Goal: Task Accomplishment & Management: Complete application form

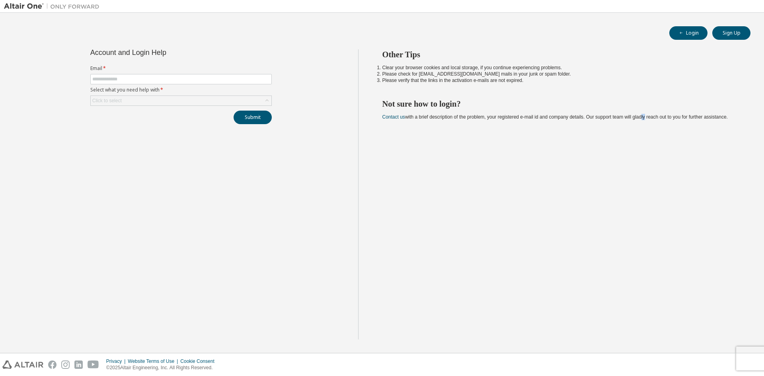
drag, startPoint x: 642, startPoint y: 228, endPoint x: 661, endPoint y: 187, distance: 45.9
click at [649, 215] on div "Other Tips Clear your browser cookies and local storage, if you continue experi…" at bounding box center [559, 194] width 402 height 290
click at [734, 31] on button "Sign Up" at bounding box center [731, 33] width 38 height 14
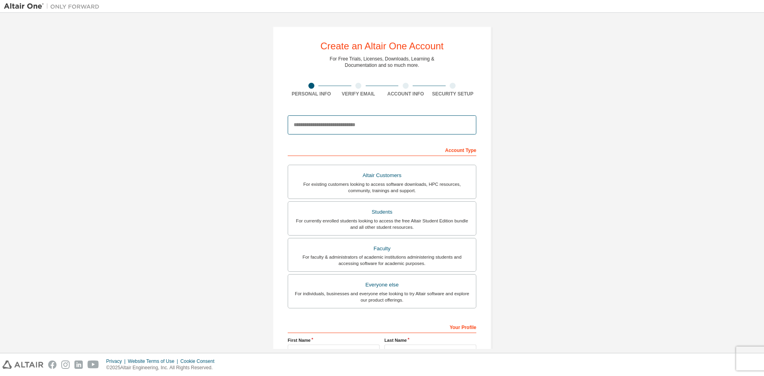
click at [349, 122] on input "email" at bounding box center [382, 124] width 189 height 19
type input "******"
click at [333, 124] on input "email" at bounding box center [382, 124] width 189 height 19
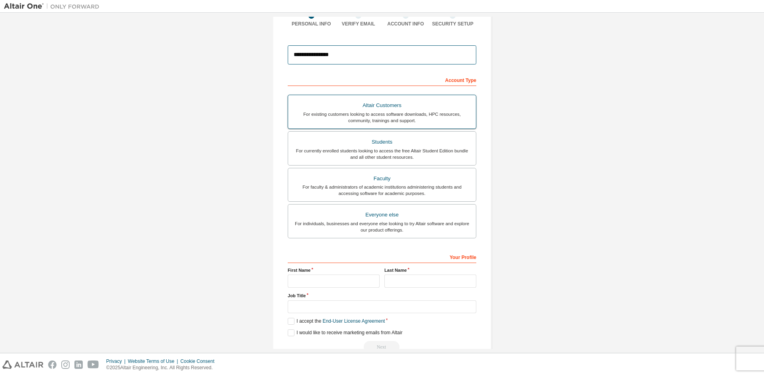
scroll to position [89, 0]
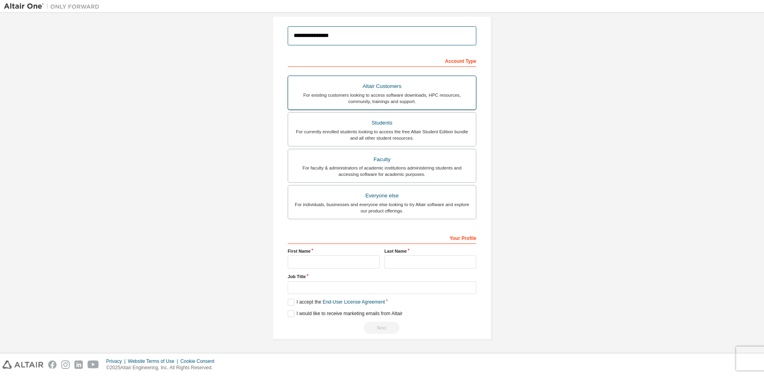
type input "**********"
click at [421, 100] on div "For existing customers looking to access software downloads, HPC resources, com…" at bounding box center [382, 98] width 178 height 13
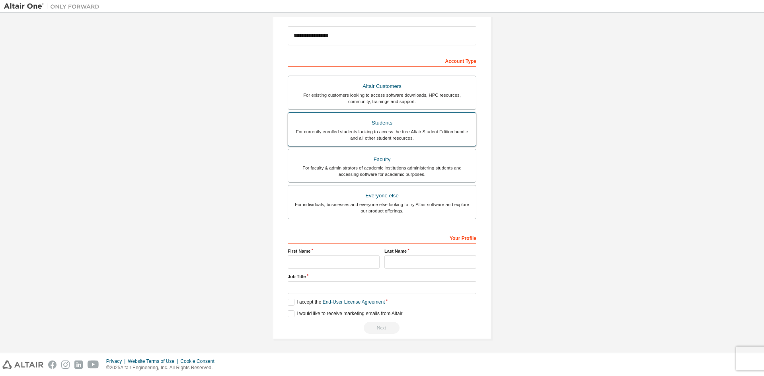
click at [408, 127] on div "Students" at bounding box center [382, 122] width 178 height 11
drag, startPoint x: 402, startPoint y: 168, endPoint x: 394, endPoint y: 191, distance: 24.5
click at [402, 168] on div "For faculty & administrators of academic institutions administering students an…" at bounding box center [382, 171] width 178 height 13
click at [394, 196] on div "Everyone else" at bounding box center [382, 195] width 178 height 11
click at [323, 260] on input "text" at bounding box center [334, 261] width 92 height 13
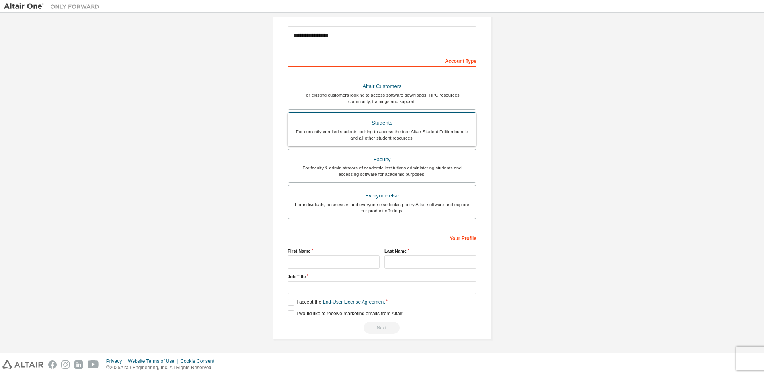
click at [416, 122] on div "Students" at bounding box center [382, 122] width 178 height 11
click at [339, 259] on input "text" at bounding box center [334, 261] width 92 height 13
type input "***"
type input "******"
click at [352, 294] on input "text" at bounding box center [382, 287] width 189 height 13
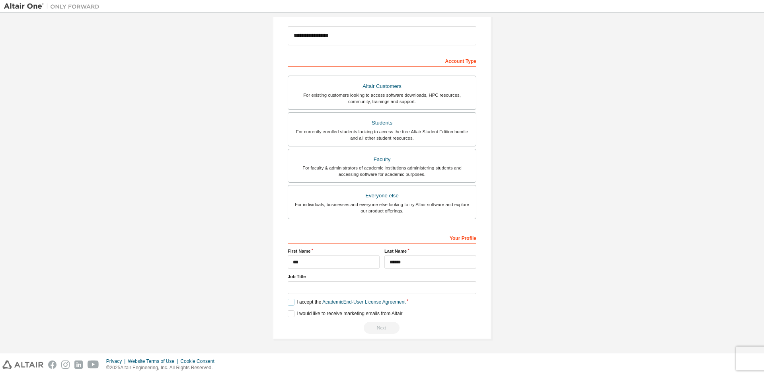
click at [288, 304] on label "I accept the Academic End-User License Agreement" at bounding box center [347, 302] width 118 height 7
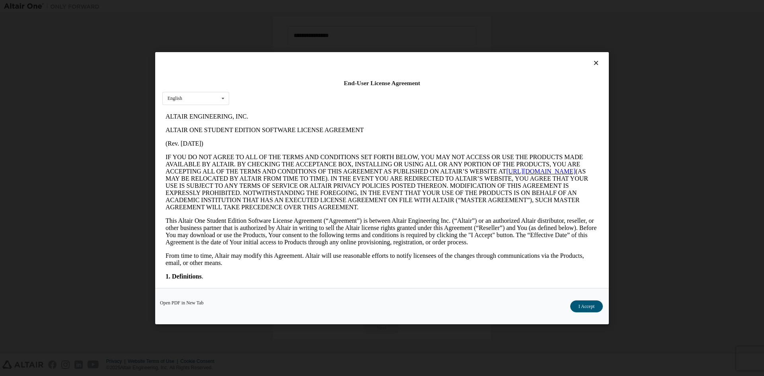
scroll to position [0, 0]
click at [582, 303] on button "I Accept" at bounding box center [586, 306] width 33 height 12
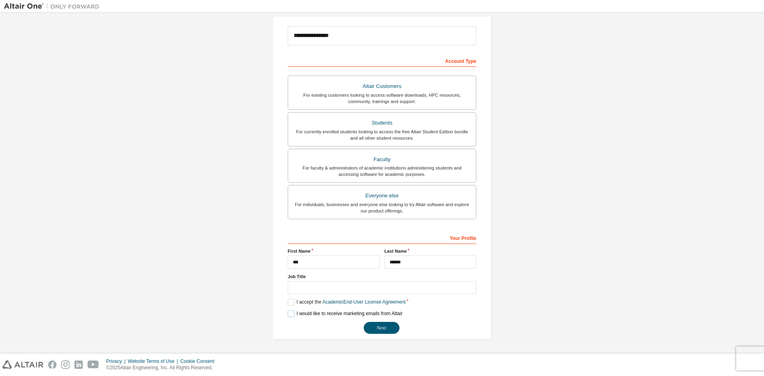
click at [289, 311] on label "I would like to receive marketing emails from Altair" at bounding box center [345, 313] width 115 height 7
click at [359, 294] on div "**********" at bounding box center [382, 282] width 189 height 103
click at [360, 291] on input "text" at bounding box center [382, 287] width 189 height 13
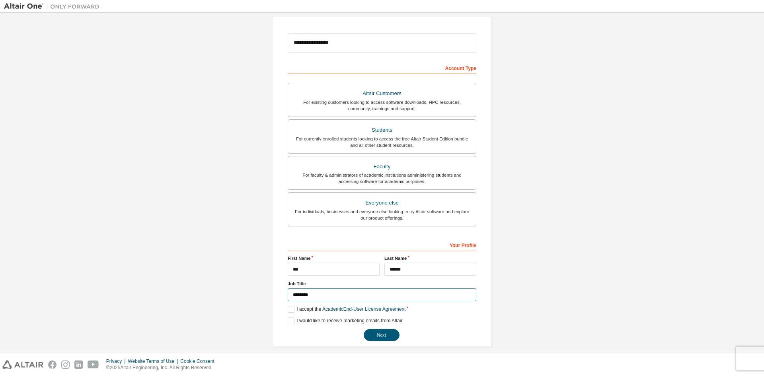
scroll to position [89, 0]
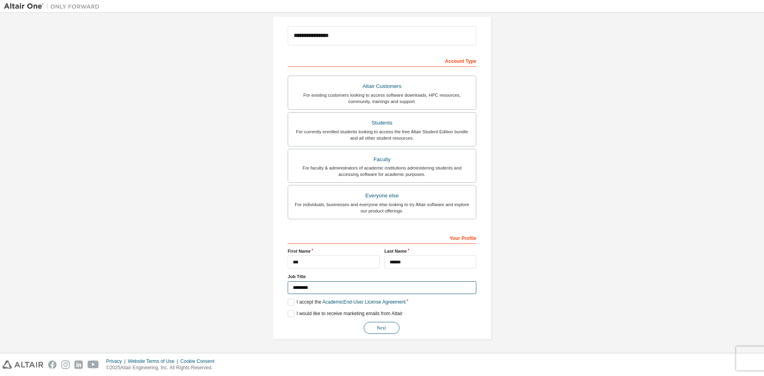
type input "********"
click at [393, 323] on button "Next" at bounding box center [382, 328] width 36 height 12
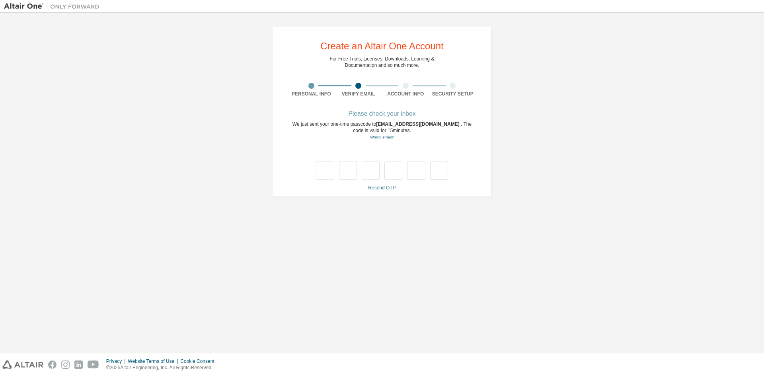
type input "*"
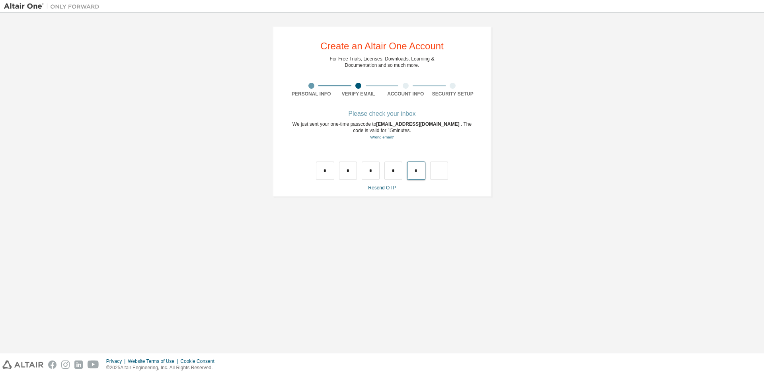
click at [418, 174] on input "*" at bounding box center [416, 171] width 18 height 18
click at [418, 174] on input "text" at bounding box center [416, 171] width 18 height 18
type input "*"
